Goal: Information Seeking & Learning: Learn about a topic

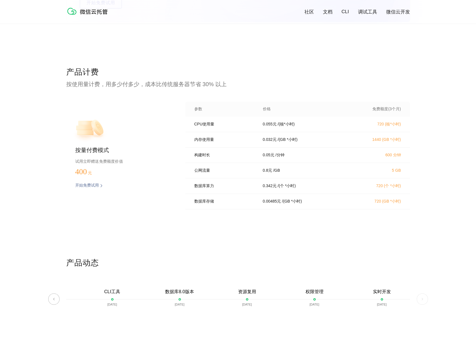
scroll to position [1067, 0]
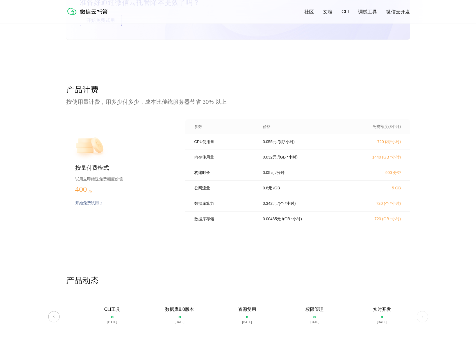
click at [307, 227] on div "数据库存储 0.00485 元 / (GB *小时) 720 (GB *小时)" at bounding box center [297, 219] width 225 height 15
click at [211, 195] on div "公网流量 0.8 元 / GB 5 GB" at bounding box center [297, 188] width 225 height 15
click at [264, 148] on div "CPU使用量 0.055 元 / (核*小时) 720 (核*小时)" at bounding box center [297, 142] width 225 height 15
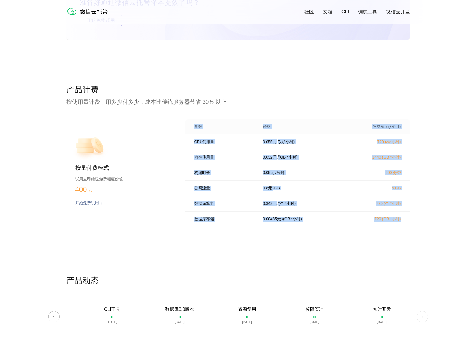
drag, startPoint x: 194, startPoint y: 126, endPoint x: 405, endPoint y: 224, distance: 232.3
click at [405, 224] on div "参数 价格 免费额度(3个月) CPU使用量 0.055 元 / (核*小时) 720 (核*小时) 内存使用量 0.032 元 / (GB *小时) 144…" at bounding box center [297, 174] width 225 height 111
copy div "参数 价格 免费额度(3个月) CPU使用量 0.055 元 / (核*小时) 720 (核*小时) 内存使用量 0.032 元 / (GB *小时) 144…"
click at [234, 176] on p "构建时长" at bounding box center [224, 172] width 61 height 5
click at [240, 140] on div "CPU使用量 0.055 元 / (核*小时) 720 (核*小时)" at bounding box center [297, 142] width 225 height 15
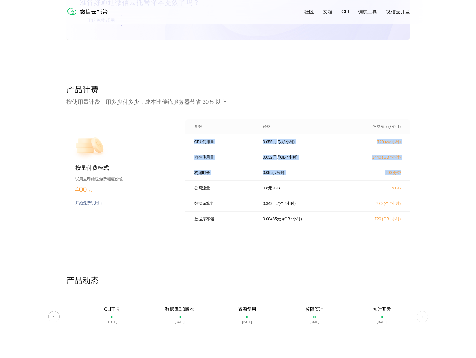
drag, startPoint x: 195, startPoint y: 142, endPoint x: 401, endPoint y: 174, distance: 209.1
click at [401, 174] on div "CPU使用量 0.055 元 / (核*小时) 720 (核*小时) 内存使用量 0.032 元 / (GB *小时) 1440 (GB *小时) 构建时长 …" at bounding box center [297, 183] width 225 height 96
copy div "CPU使用量 0.055 元 / (核*小时) 720 (核*小时) 内存使用量 0.032 元 / (GB *小时) 1440 (GB *小时) 构建时长 …"
drag, startPoint x: 311, startPoint y: 195, endPoint x: 311, endPoint y: 190, distance: 4.8
click at [311, 195] on div "公网流量 0.8 元 / GB 5 GB" at bounding box center [297, 188] width 225 height 15
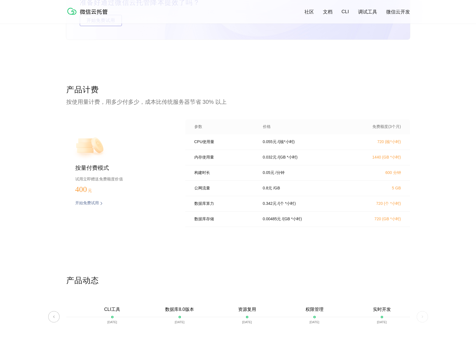
click at [244, 153] on div "内存使用量 0.032 元 / (GB *小时) 1440 (GB *小时)" at bounding box center [297, 157] width 225 height 15
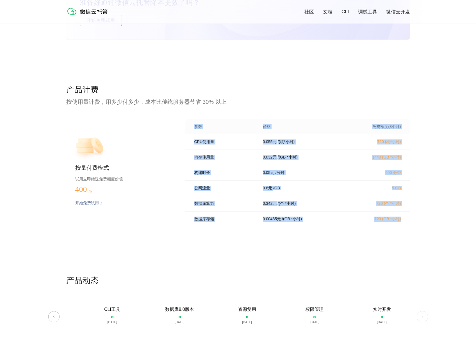
drag, startPoint x: 195, startPoint y: 125, endPoint x: 407, endPoint y: 225, distance: 235.3
click at [407, 225] on div "参数 价格 免费额度(3个月) CPU使用量 0.055 元 / (核*小时) 720 (核*小时) 内存使用量 0.032 元 / (GB *小时) 144…" at bounding box center [297, 174] width 225 height 111
copy div "参数 价格 免费额度(3个月) CPU使用量 0.055 元 / (核*小时) 720 (核*小时) 内存使用量 0.032 元 / (GB *小时) 144…"
click at [262, 128] on div "价格" at bounding box center [303, 126] width 94 height 5
drag, startPoint x: 197, startPoint y: 136, endPoint x: 237, endPoint y: 223, distance: 96.0
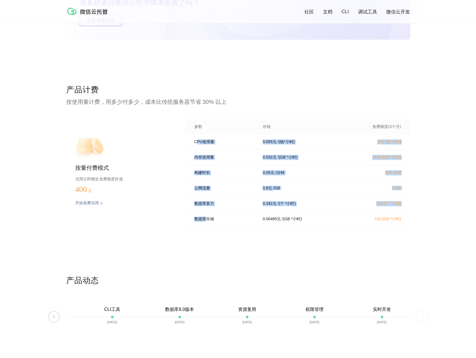
click at [208, 224] on div "CPU使用量 0.055 元 / (核*小时) 720 (核*小时) 内存使用量 0.032 元 / (GB *小时) 1440 (GB *小时) 构建时长 …" at bounding box center [297, 183] width 225 height 96
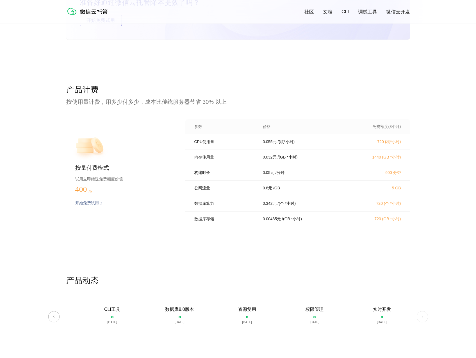
drag, startPoint x: 237, startPoint y: 223, endPoint x: 243, endPoint y: 223, distance: 5.9
click at [237, 222] on p "数据库存储" at bounding box center [224, 219] width 61 height 5
click at [411, 225] on div "产品计费 按使用量计费，用多少付多少，成本比传统服务器节省 30% 以上 按量付费模式 试用立即赠送免费额度价值 400 元 开始免费试用 预估费用 参数 价…" at bounding box center [238, 180] width 476 height 191
click at [217, 142] on p "CPU使用量" at bounding box center [224, 142] width 61 height 5
click at [209, 160] on div "内存使用量" at bounding box center [224, 157] width 61 height 5
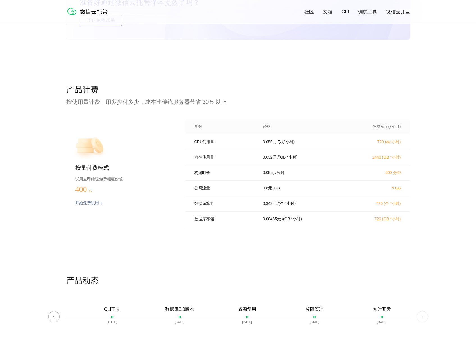
click at [207, 160] on p "内存使用量" at bounding box center [224, 157] width 61 height 5
drag, startPoint x: 207, startPoint y: 160, endPoint x: 214, endPoint y: 160, distance: 6.7
click at [214, 160] on p "内存使用量" at bounding box center [224, 157] width 61 height 5
drag, startPoint x: 216, startPoint y: 158, endPoint x: 193, endPoint y: 160, distance: 23.1
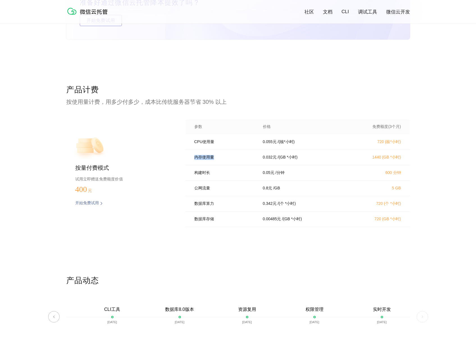
click at [193, 160] on div "内存使用量 0.032 元 / (GB *小时) 1440 (GB *小时)" at bounding box center [297, 157] width 225 height 15
click at [255, 176] on div "构建时长 0.05 元 / 分钟 600 分钟" at bounding box center [297, 172] width 225 height 15
drag, startPoint x: 220, startPoint y: 165, endPoint x: 223, endPoint y: 159, distance: 6.3
click at [222, 163] on div "内存使用量 0.032 元 / (GB *小时) 1440 (GB *小时)" at bounding box center [297, 157] width 225 height 15
drag, startPoint x: 218, startPoint y: 159, endPoint x: 193, endPoint y: 159, distance: 25.0
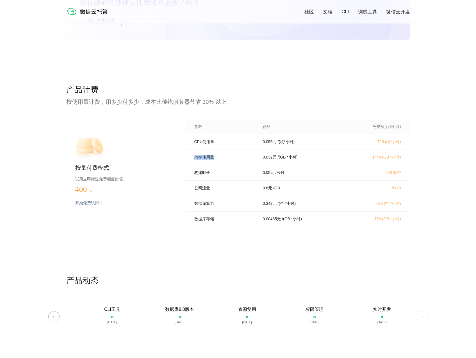
click at [193, 159] on div "内存使用量 0.032 元 / (GB *小时) 1440 (GB *小时)" at bounding box center [297, 157] width 225 height 15
copy p "内存使用量"
drag, startPoint x: 274, startPoint y: 169, endPoint x: 283, endPoint y: 167, distance: 9.2
click at [274, 168] on div "构建时长 0.05 元 / 分钟 600 分钟" at bounding box center [297, 172] width 225 height 15
drag, startPoint x: 304, startPoint y: 160, endPoint x: 262, endPoint y: 162, distance: 41.6
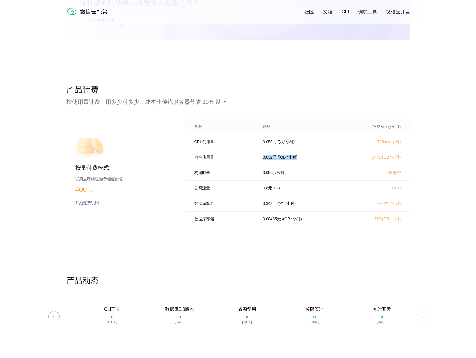
click at [262, 162] on div "内存使用量 0.032 元 / (GB *小时) 1440 (GB *小时)" at bounding box center [297, 157] width 225 height 15
copy div "0.032 元 / (GB *小时)"
drag, startPoint x: 247, startPoint y: 173, endPoint x: 212, endPoint y: 172, distance: 34.6
click at [245, 173] on p "构建时长" at bounding box center [224, 172] width 61 height 5
click at [196, 176] on p "构建时长" at bounding box center [224, 172] width 61 height 5
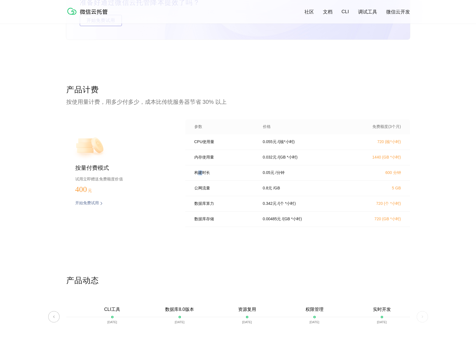
click at [196, 176] on p "构建时长" at bounding box center [224, 172] width 61 height 5
drag, startPoint x: 196, startPoint y: 176, endPoint x: 214, endPoint y: 175, distance: 18.0
click at [214, 175] on p "构建时长" at bounding box center [224, 172] width 61 height 5
drag, startPoint x: 212, startPoint y: 175, endPoint x: 191, endPoint y: 177, distance: 21.2
click at [191, 177] on div "构建时长 0.05 元 / 分钟 600 分钟" at bounding box center [297, 172] width 225 height 15
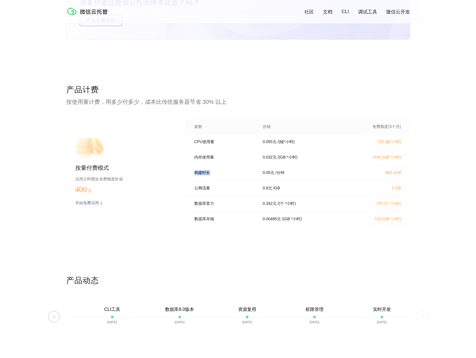
copy p "构建时长"
click at [213, 191] on p "公网流量" at bounding box center [224, 188] width 61 height 5
drag, startPoint x: 295, startPoint y: 177, endPoint x: 258, endPoint y: 177, distance: 36.5
click at [258, 176] on div "0.05 元 / 分钟" at bounding box center [303, 172] width 94 height 5
copy div "0.05 元 / 分钟"
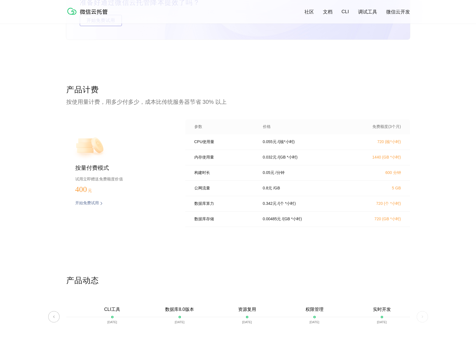
drag, startPoint x: 236, startPoint y: 180, endPoint x: 232, endPoint y: 182, distance: 3.9
click at [236, 180] on div "构建时长 0.05 元 / 分钟 600 分钟" at bounding box center [297, 172] width 225 height 15
drag, startPoint x: 215, startPoint y: 191, endPoint x: 192, endPoint y: 191, distance: 23.6
click at [192, 191] on div "公网流量 0.8 元 / GB 5 GB" at bounding box center [297, 188] width 225 height 15
copy p "公网流量"
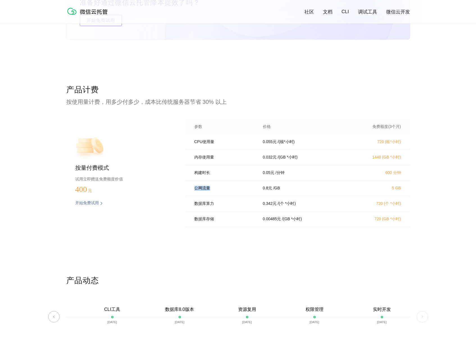
click at [253, 188] on div "公网流量 0.8 元 / GB 5 GB" at bounding box center [297, 188] width 225 height 15
drag, startPoint x: 284, startPoint y: 191, endPoint x: 254, endPoint y: 192, distance: 29.2
click at [254, 192] on div "公网流量 0.8 元 / GB 5 GB" at bounding box center [297, 188] width 225 height 15
copy div "公网流量 0.8 元 / [GEOGRAPHIC_DATA]"
click at [226, 215] on div "数据库存储 0.00485 元 / (GB *小时) 720 (GB *小时)" at bounding box center [297, 219] width 225 height 15
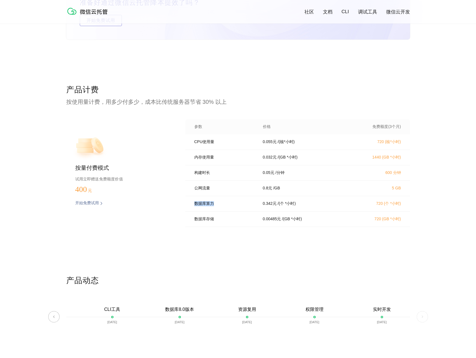
drag, startPoint x: 226, startPoint y: 206, endPoint x: 193, endPoint y: 209, distance: 33.8
click at [193, 209] on div "数据库算力 0.342 元 / (个 *小时) 720 (个 *小时)" at bounding box center [297, 203] width 225 height 15
copy p "数据库算力"
click at [222, 191] on p "公网流量" at bounding box center [224, 188] width 61 height 5
drag, startPoint x: 303, startPoint y: 208, endPoint x: 253, endPoint y: 209, distance: 50.0
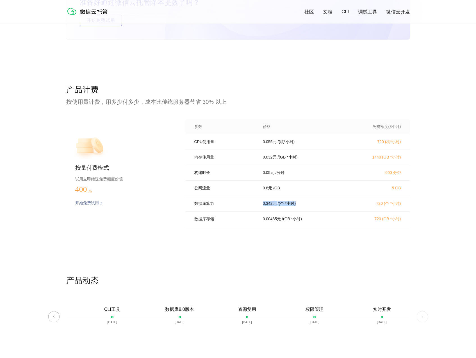
click at [253, 209] on div "数据库算力 0.342 元 / (个 *小时) 720 (个 *小时)" at bounding box center [297, 203] width 225 height 15
click at [228, 222] on p "数据库存储" at bounding box center [224, 219] width 61 height 5
drag, startPoint x: 209, startPoint y: 227, endPoint x: 212, endPoint y: 226, distance: 3.2
click at [212, 226] on div "数据库存储 0.00485 元 / (GB *小时) 720 (GB *小时)" at bounding box center [297, 219] width 225 height 15
click at [206, 222] on p "数据库存储" at bounding box center [224, 219] width 61 height 5
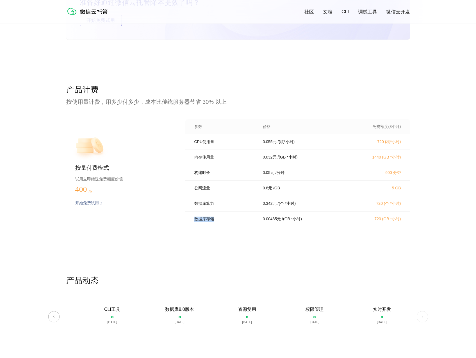
drag, startPoint x: 217, startPoint y: 224, endPoint x: 194, endPoint y: 225, distance: 23.1
click at [194, 222] on p "数据库存储" at bounding box center [224, 219] width 61 height 5
click at [289, 217] on div "数据库存储 0.00485 元 / (GB *小时) 720 (GB *小时)" at bounding box center [297, 219] width 225 height 15
drag, startPoint x: 306, startPoint y: 225, endPoint x: 250, endPoint y: 224, distance: 55.3
click at [250, 224] on div "数据库存储 0.00485 元 / (GB *小时) 720 (GB *小时)" at bounding box center [297, 219] width 225 height 15
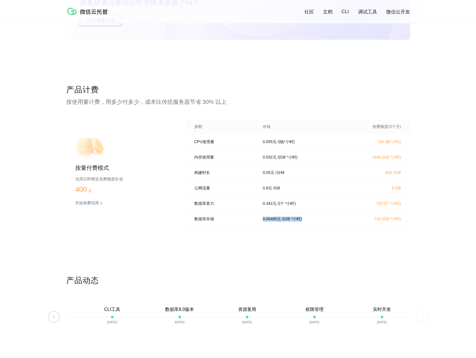
drag, startPoint x: 186, startPoint y: 168, endPoint x: 264, endPoint y: 112, distance: 95.7
click at [186, 168] on div "构建时长 0.05 元 / 分钟 600 分钟" at bounding box center [297, 172] width 225 height 15
click at [197, 135] on div "参数 价格 免费额度(3个月)" at bounding box center [297, 126] width 225 height 15
click at [197, 126] on p "参数" at bounding box center [224, 126] width 61 height 5
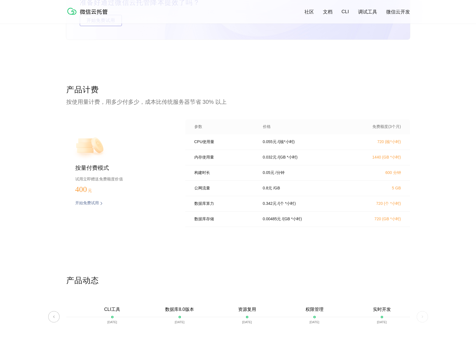
drag, startPoint x: 256, startPoint y: 131, endPoint x: 267, endPoint y: 126, distance: 12.4
click at [258, 129] on div "参数 价格 免费额度(3个月)" at bounding box center [297, 126] width 225 height 15
drag, startPoint x: 269, startPoint y: 126, endPoint x: 263, endPoint y: 128, distance: 6.5
click at [263, 128] on p "价格" at bounding box center [267, 126] width 8 height 5
drag, startPoint x: 222, startPoint y: 176, endPoint x: 211, endPoint y: 220, distance: 44.8
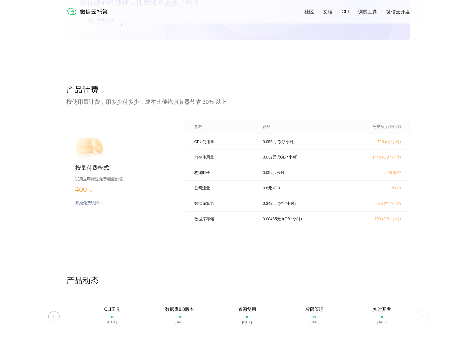
click at [222, 176] on p "构建时长" at bounding box center [224, 172] width 61 height 5
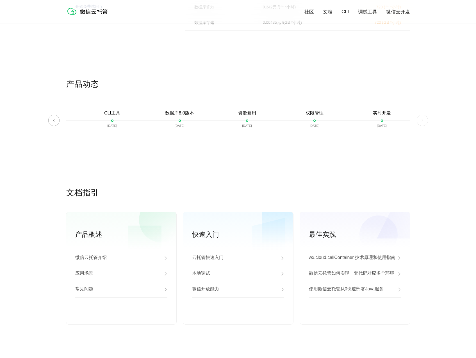
scroll to position [1291, 0]
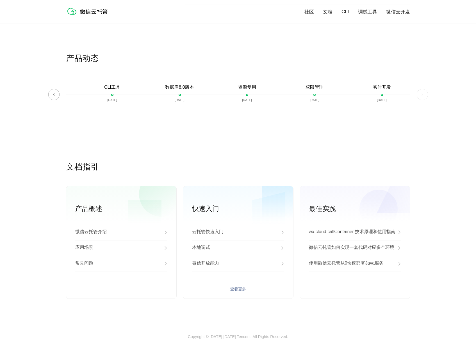
click at [241, 290] on link "查看更多" at bounding box center [238, 289] width 92 height 5
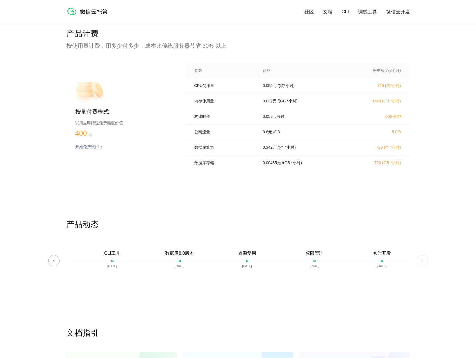
scroll to position [1095, 0]
